Goal: Information Seeking & Learning: Learn about a topic

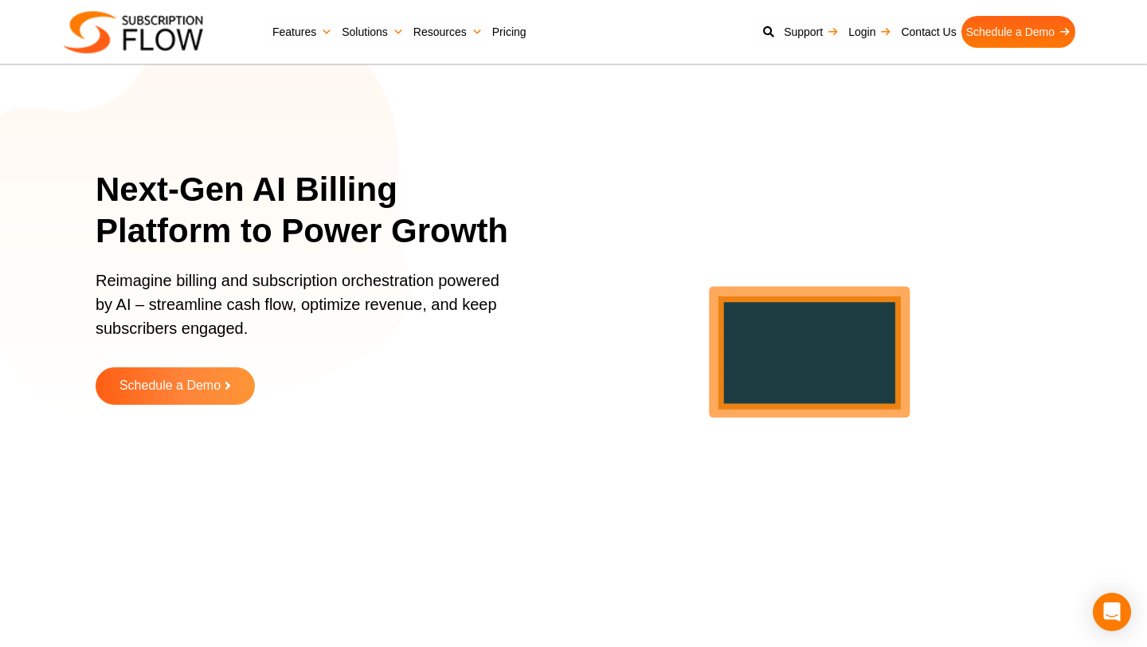
click at [500, 27] on link "Pricing" at bounding box center [510, 32] width 44 height 32
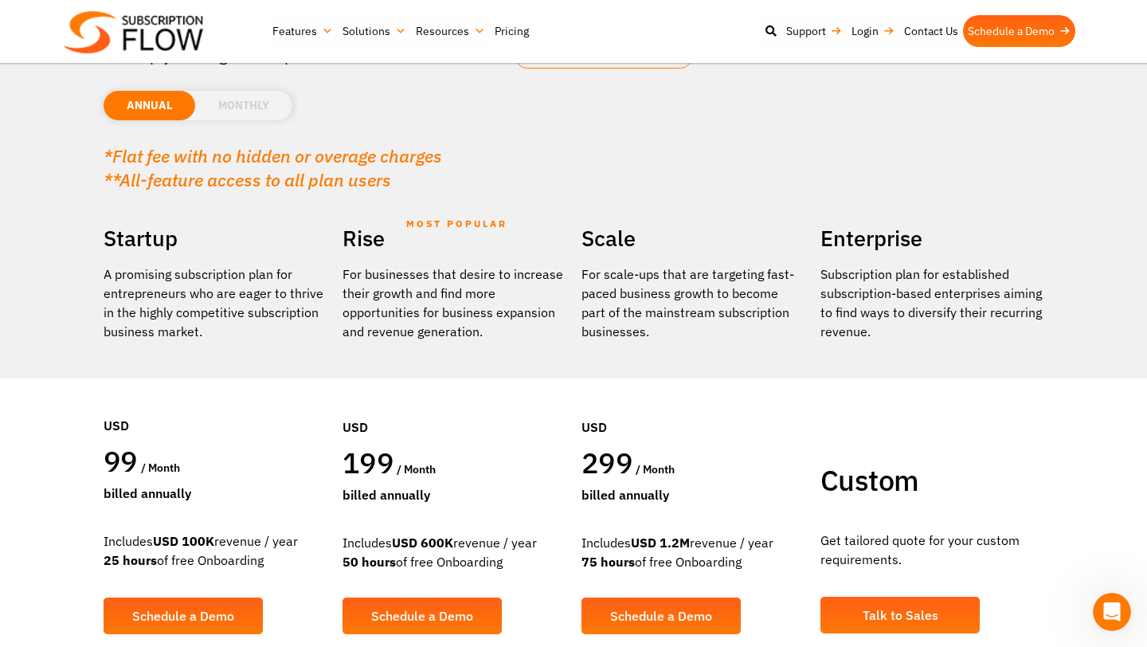
click at [237, 112] on li "MONTHLY" at bounding box center [243, 105] width 97 height 29
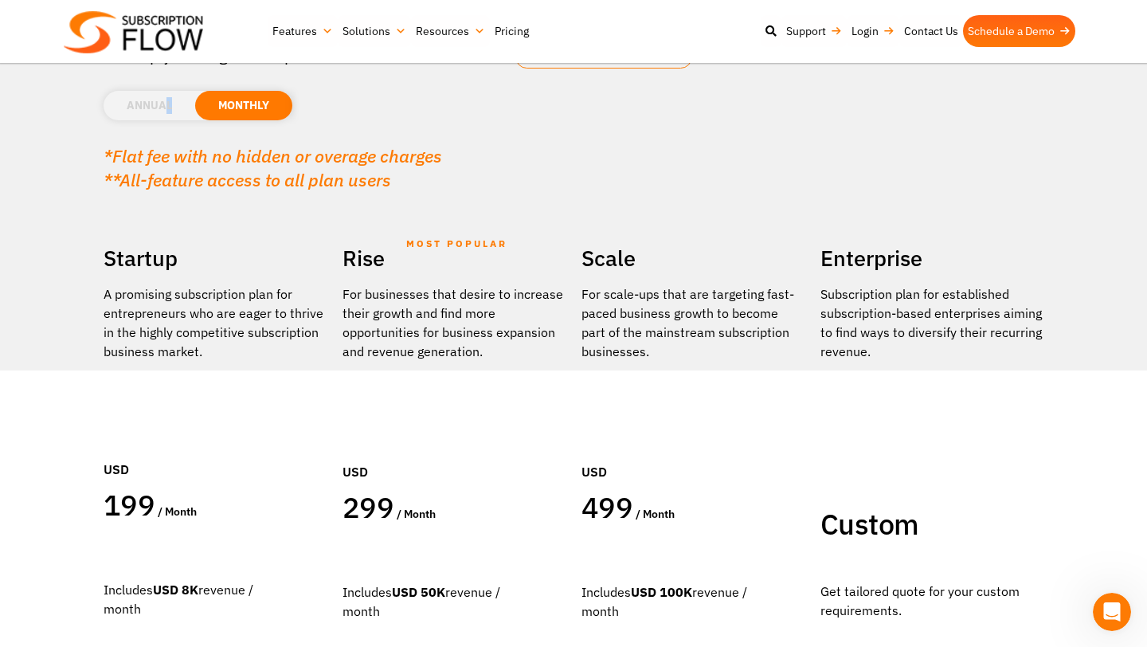
click at [170, 99] on li "ANNUAL" at bounding box center [150, 105] width 92 height 29
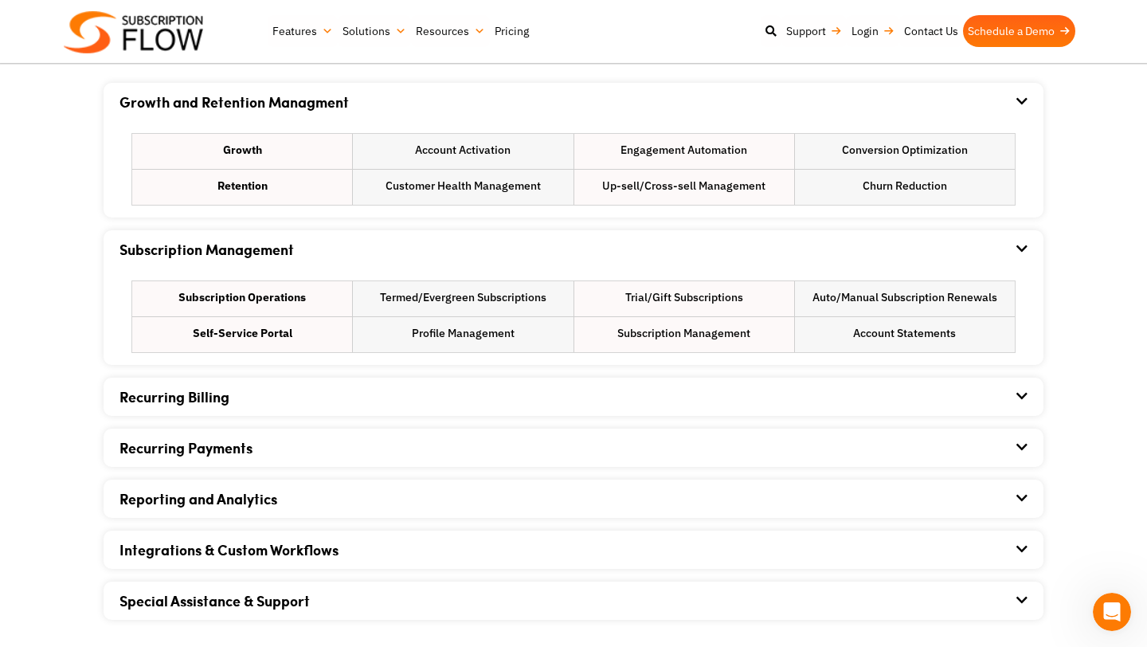
scroll to position [1017, 0]
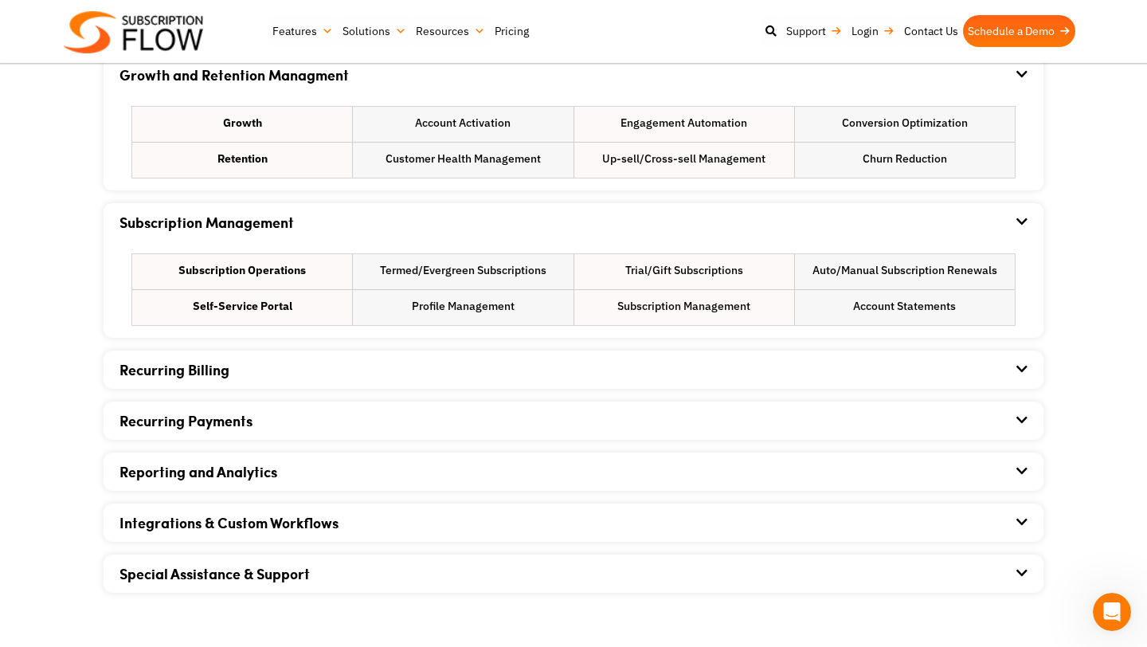
click at [278, 363] on div "Recurring Billing" at bounding box center [574, 370] width 908 height 38
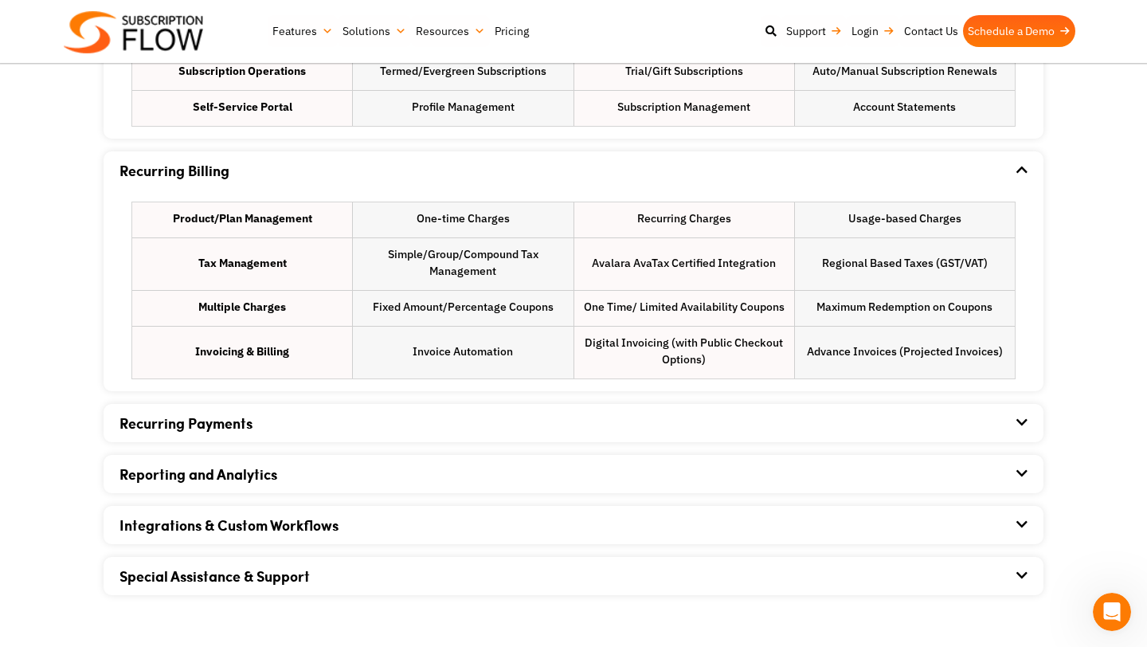
scroll to position [1310, 0]
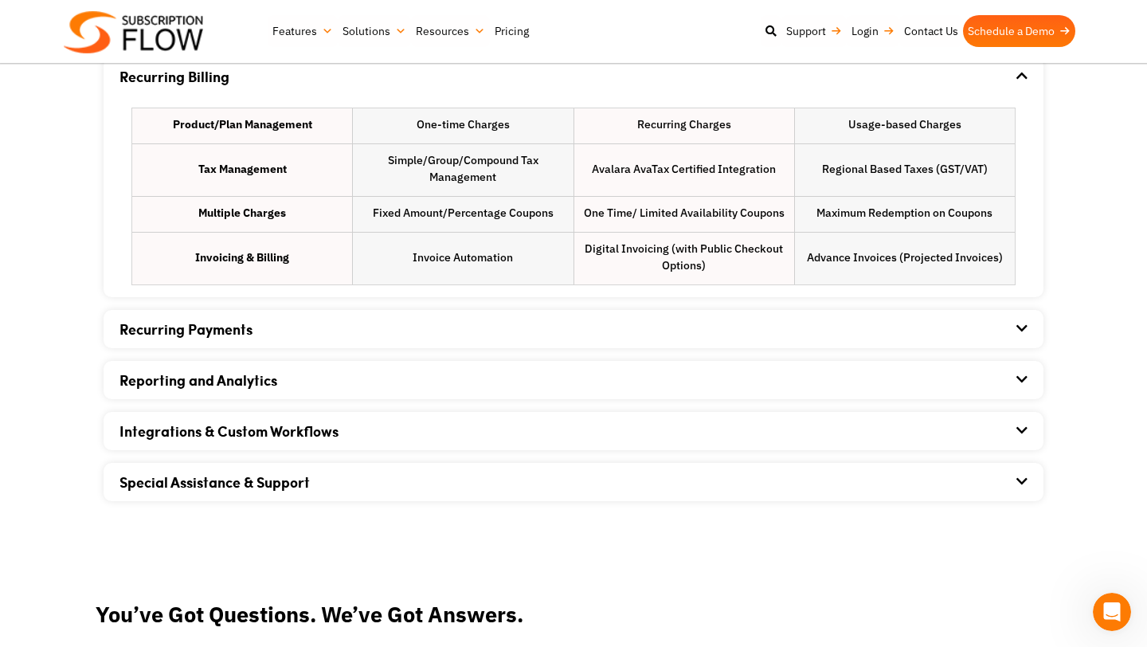
click at [278, 341] on div "Recurring Payments" at bounding box center [574, 329] width 908 height 38
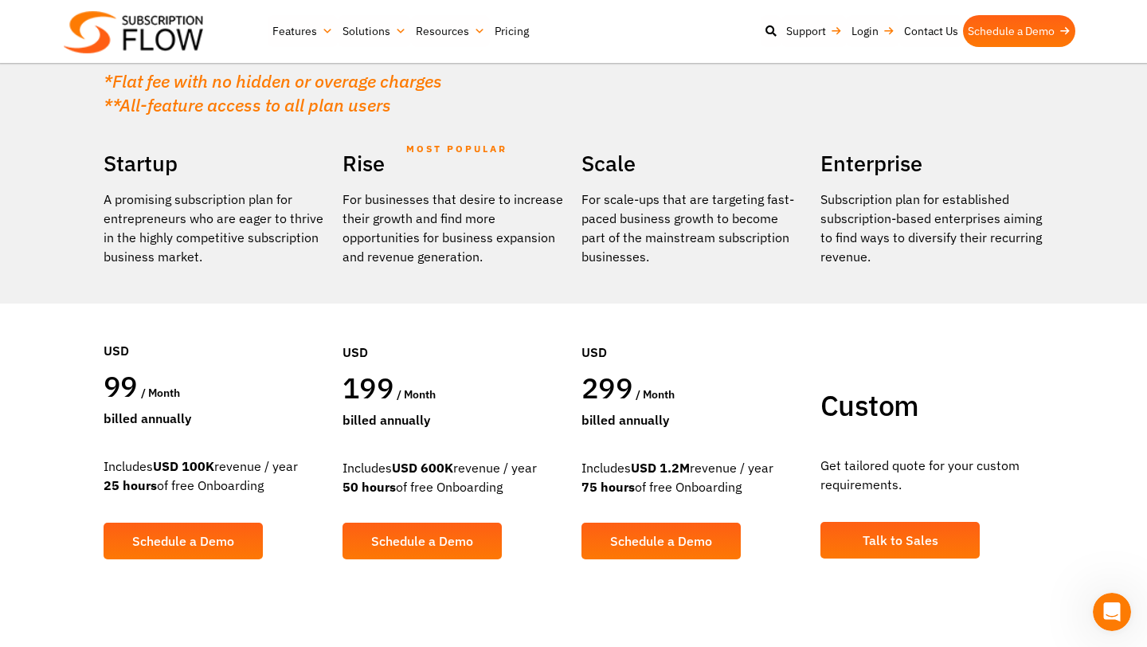
scroll to position [0, 0]
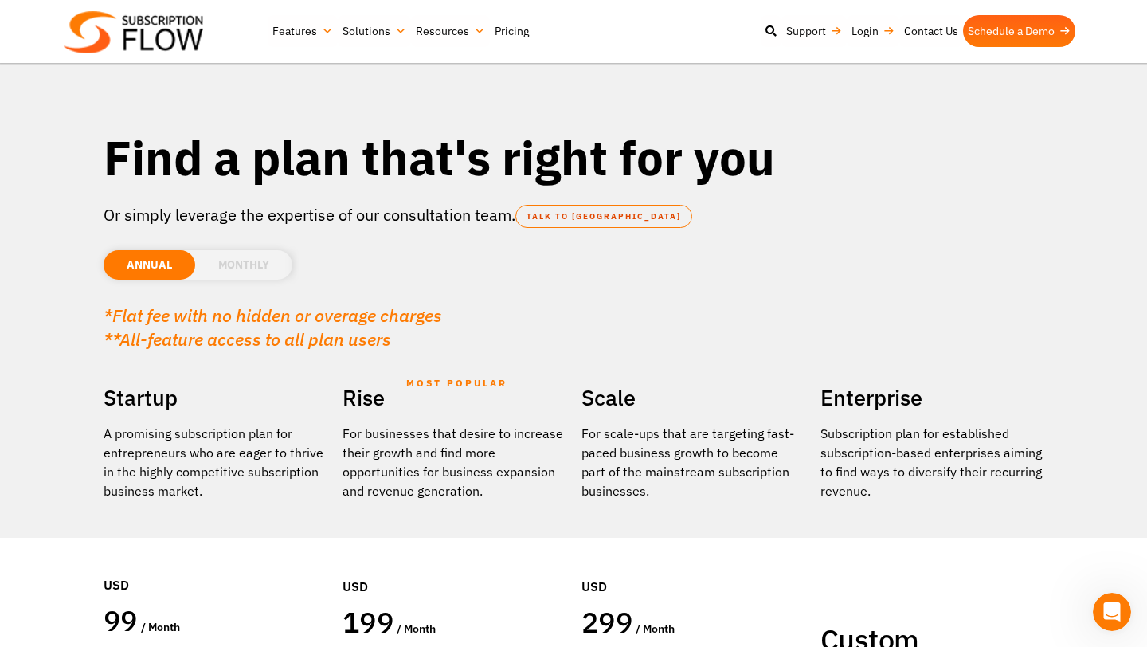
click at [204, 429] on p "A promising subscription plan for entrepreneurs who are eager to thrive in the …" at bounding box center [215, 462] width 223 height 76
click at [198, 441] on p "A promising subscription plan for entrepreneurs who are eager to thrive in the …" at bounding box center [215, 462] width 223 height 76
click at [194, 430] on p "A promising subscription plan for entrepreneurs who are eager to thrive in the …" at bounding box center [215, 462] width 223 height 76
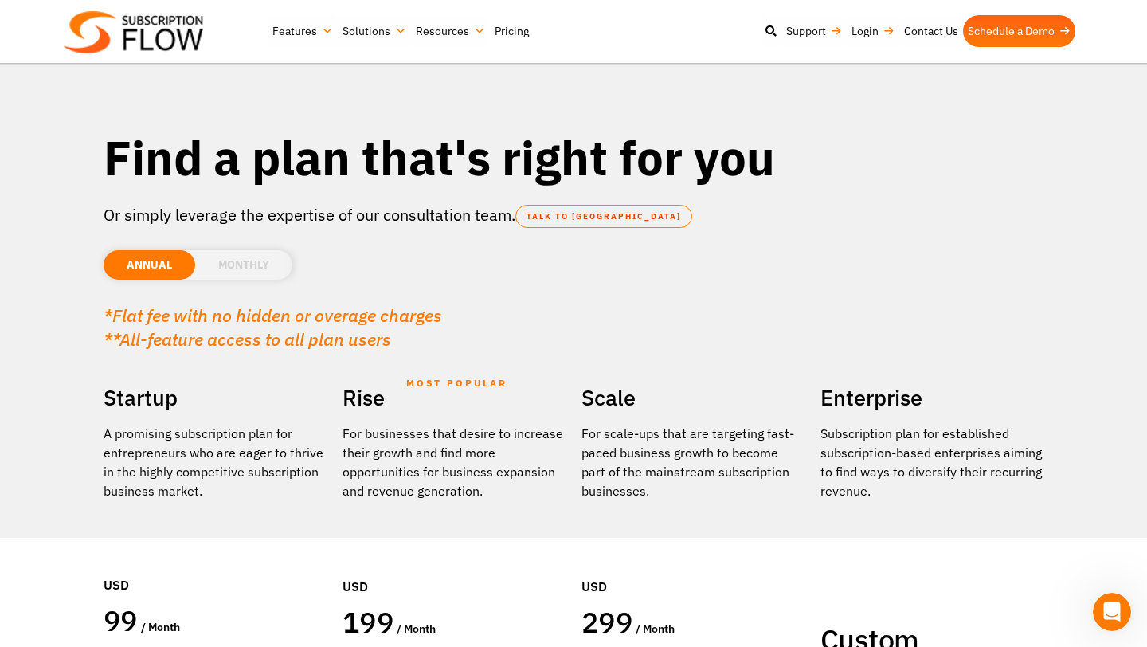
click at [194, 430] on p "A promising subscription plan for entrepreneurs who are eager to thrive in the …" at bounding box center [215, 462] width 223 height 76
click at [189, 438] on p "A promising subscription plan for entrepreneurs who are eager to thrive in the …" at bounding box center [215, 462] width 223 height 76
drag, startPoint x: 189, startPoint y: 438, endPoint x: 173, endPoint y: 486, distance: 50.4
click at [173, 486] on p "A promising subscription plan for entrepreneurs who are eager to thrive in the …" at bounding box center [215, 462] width 223 height 76
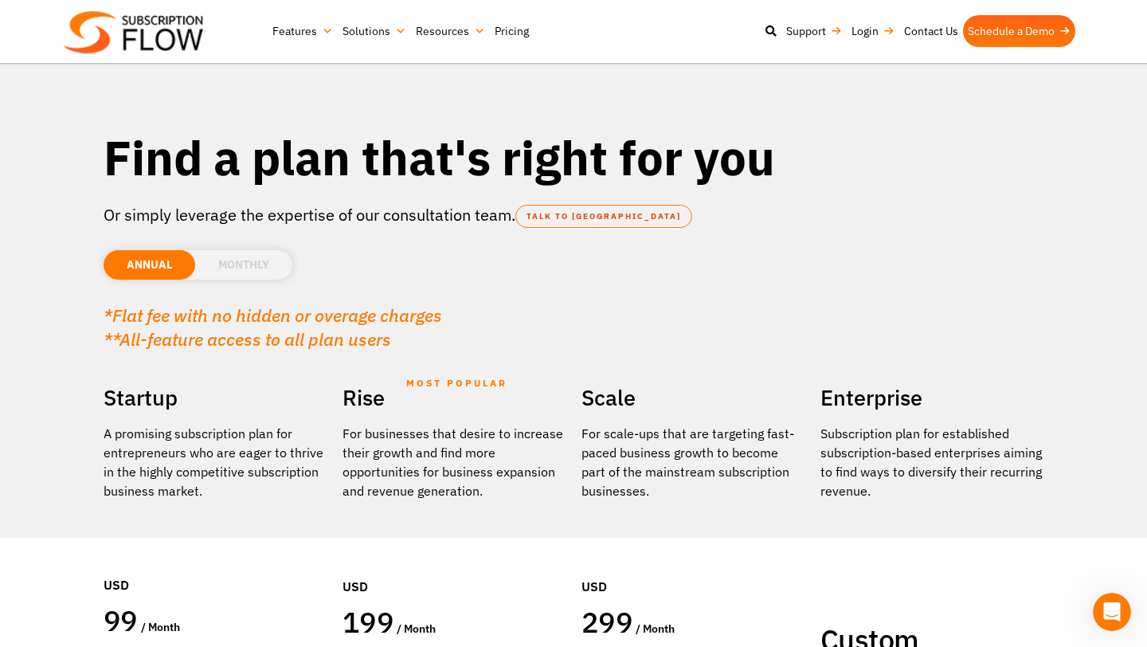
click at [173, 486] on p "A promising subscription plan for entrepreneurs who are eager to thrive in the …" at bounding box center [215, 462] width 223 height 76
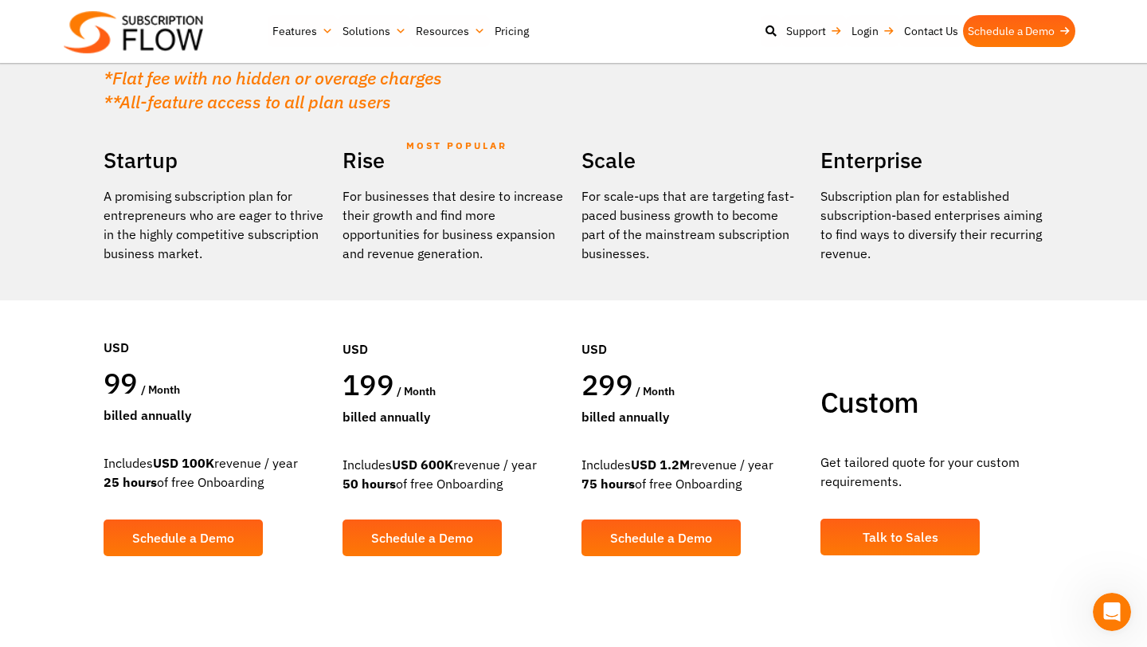
scroll to position [238, 0]
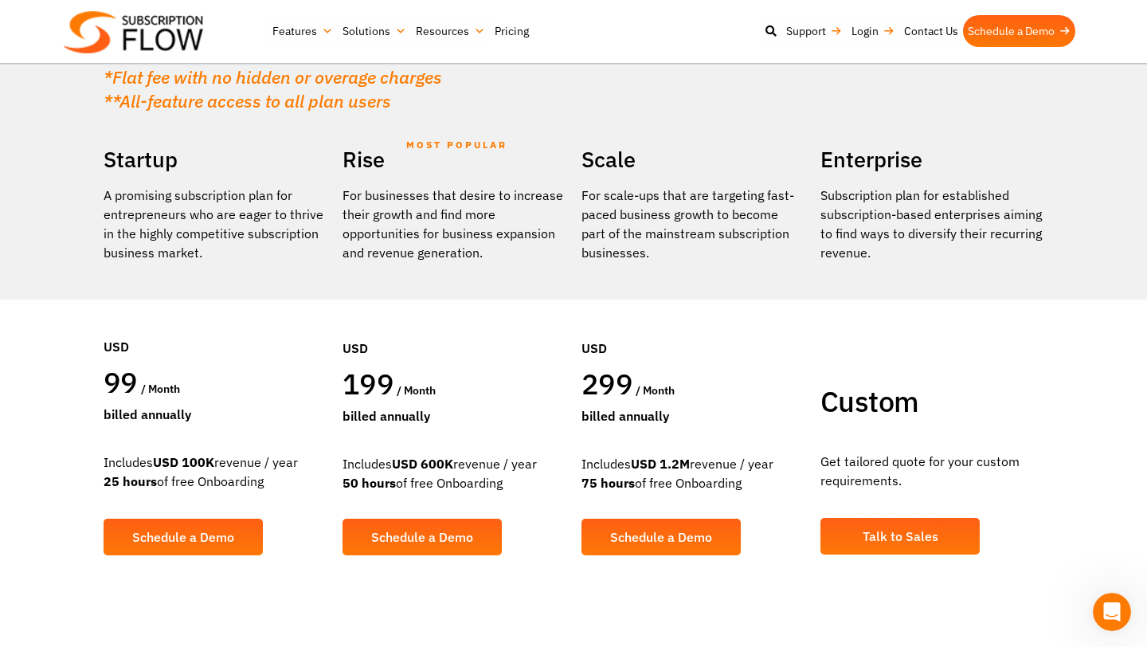
drag, startPoint x: 173, startPoint y: 465, endPoint x: 223, endPoint y: 467, distance: 50.3
click at [223, 467] on div "Includes USD 100K revenue / year 25 hours of free Onboarding" at bounding box center [215, 472] width 223 height 38
click at [222, 467] on div "Includes USD 100K revenue / year 25 hours of free Onboarding" at bounding box center [215, 472] width 223 height 38
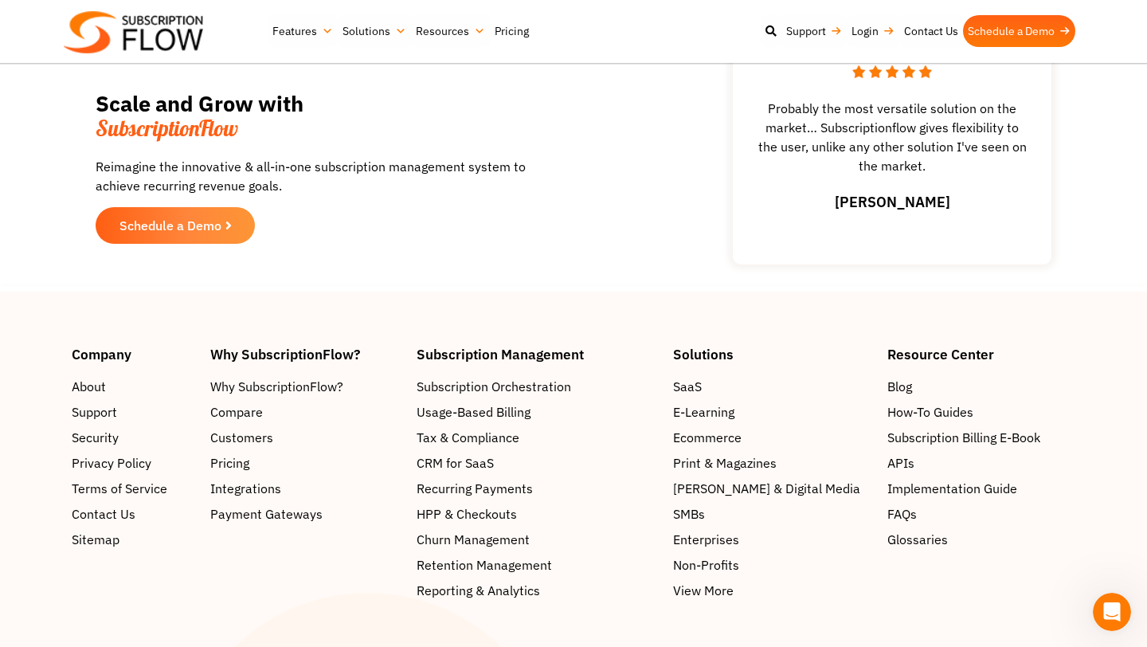
scroll to position [2746, 0]
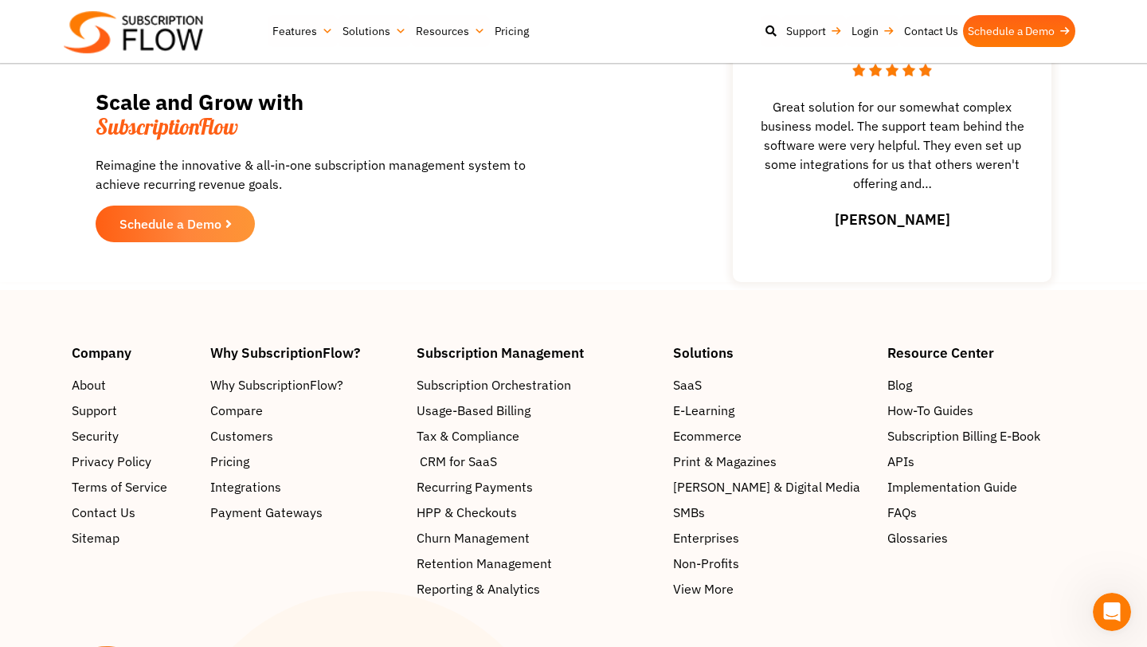
click at [469, 465] on span "CRM for SaaS" at bounding box center [458, 461] width 77 height 19
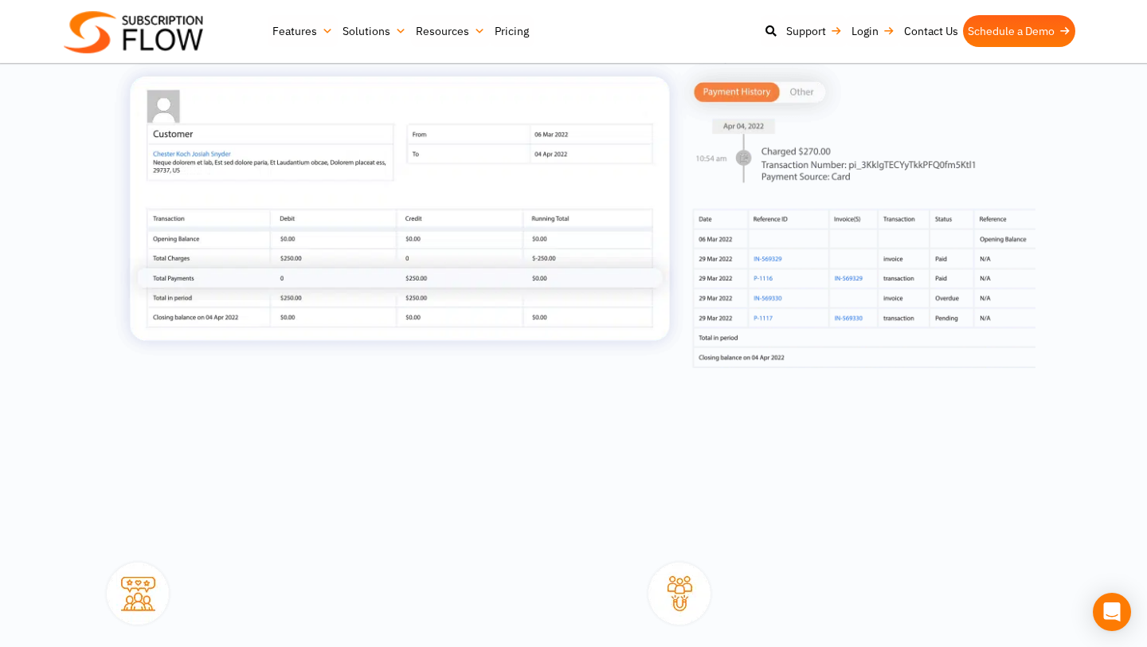
scroll to position [1023, 0]
click at [795, 92] on img at bounding box center [574, 207] width 924 height 316
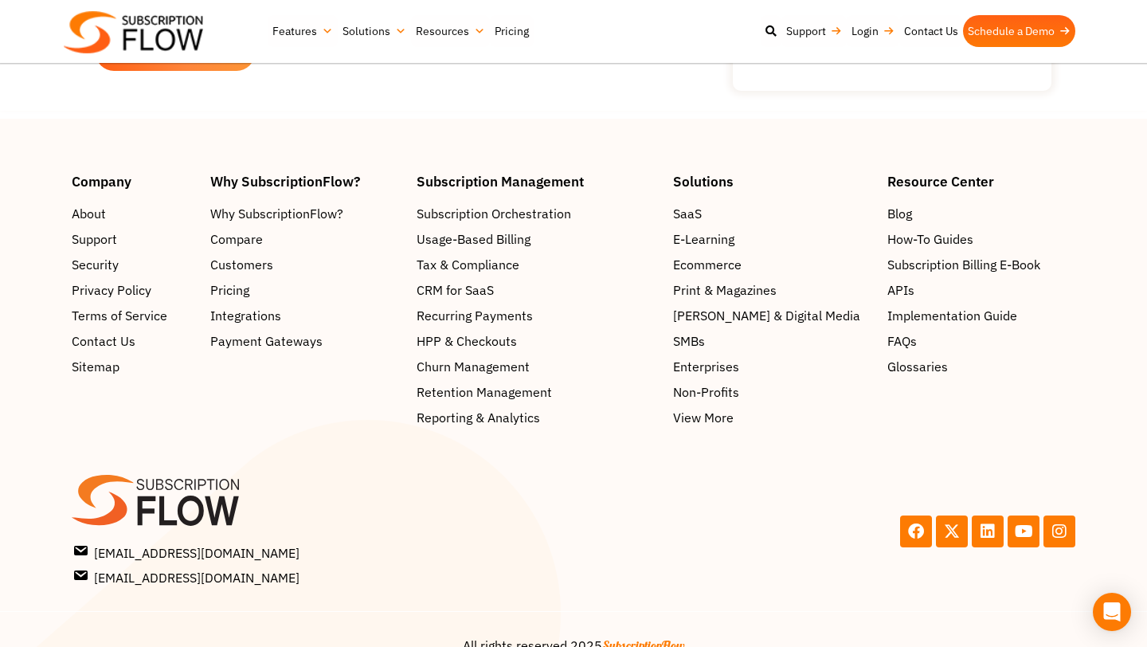
scroll to position [3895, 0]
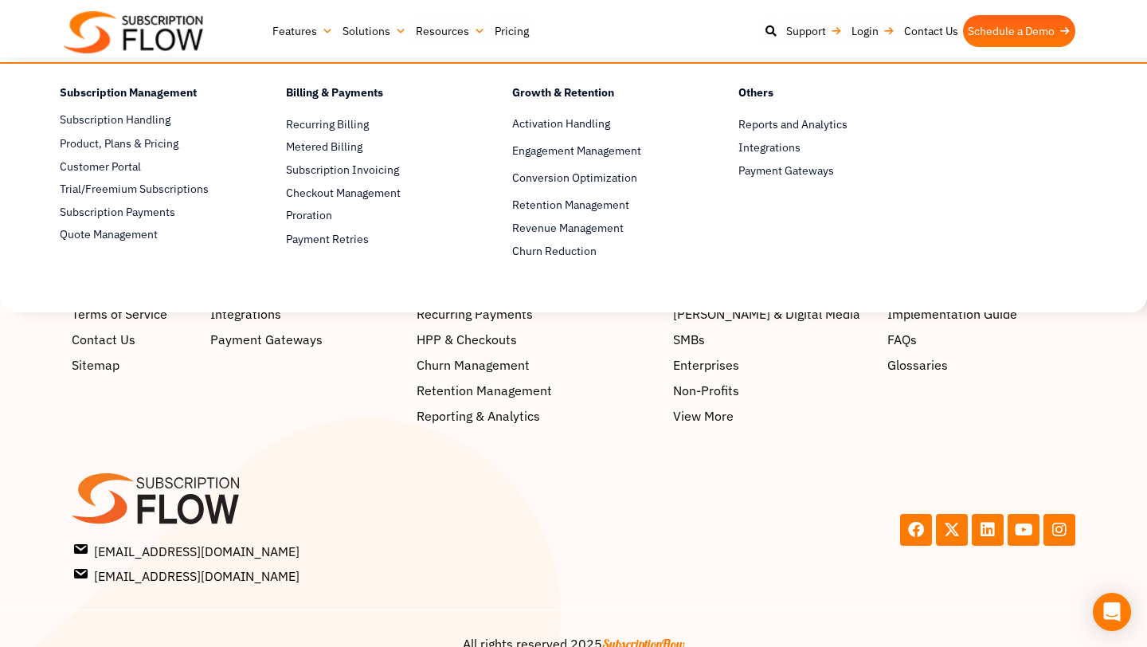
click at [307, 30] on link "Features" at bounding box center [303, 31] width 70 height 32
